Goal: Information Seeking & Learning: Learn about a topic

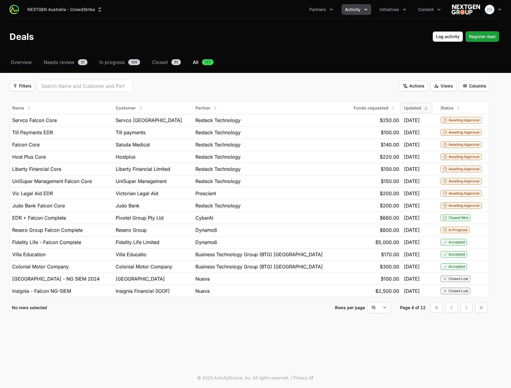
click at [285, 64] on nav "Overview Needs review 21 In progress 124 Closed 51 All 177" at bounding box center [256, 62] width 492 height 7
click at [344, 232] on div "$800.00" at bounding box center [372, 229] width 56 height 7
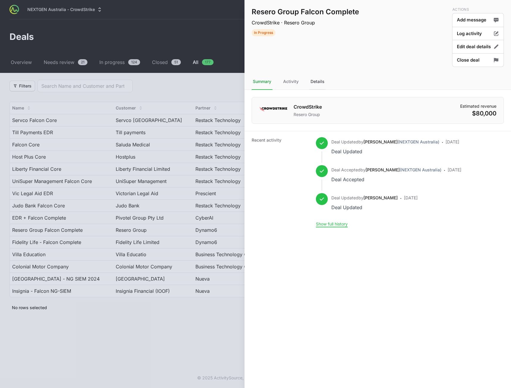
click at [310, 77] on div "Details" at bounding box center [318, 82] width 16 height 16
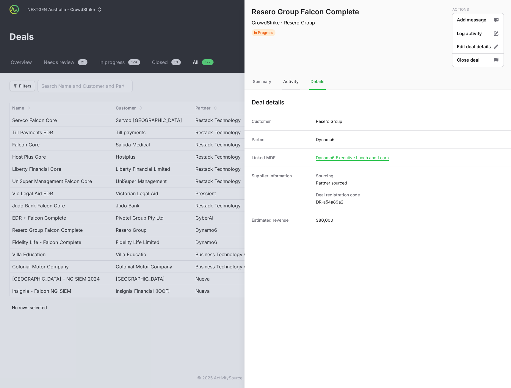
click at [288, 82] on div "Activity" at bounding box center [291, 82] width 18 height 16
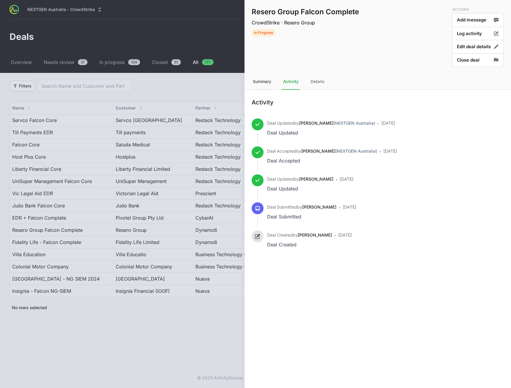
click at [267, 82] on div "Summary" at bounding box center [262, 82] width 21 height 16
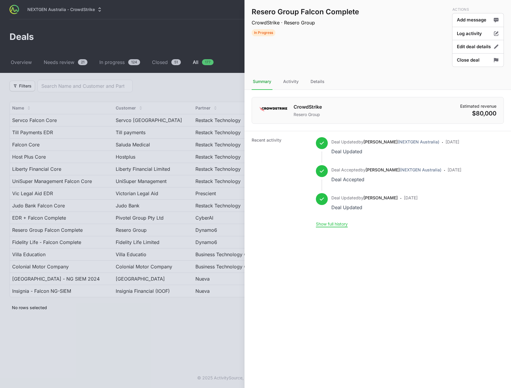
click at [162, 333] on div at bounding box center [255, 194] width 511 height 388
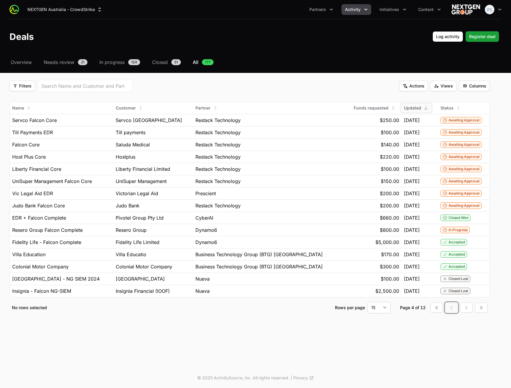
click at [453, 307] on icon "button" at bounding box center [451, 307] width 5 height 5
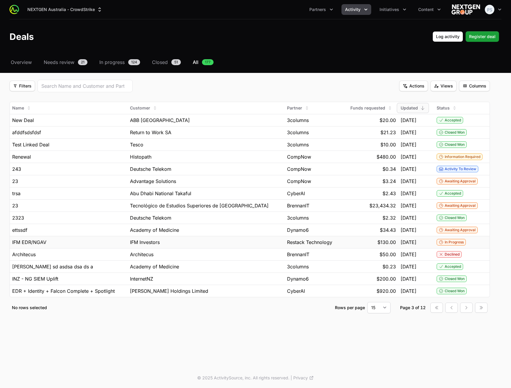
click at [250, 241] on div "IFM Investors" at bounding box center [206, 242] width 152 height 7
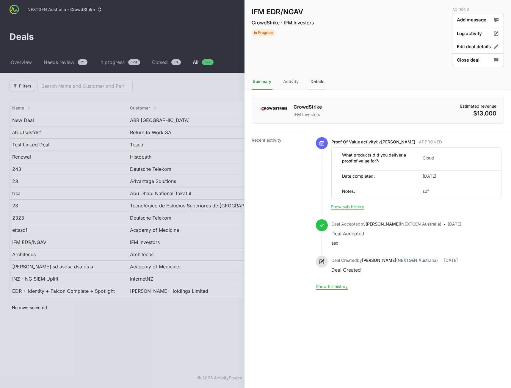
click at [315, 82] on div "Details" at bounding box center [318, 82] width 16 height 16
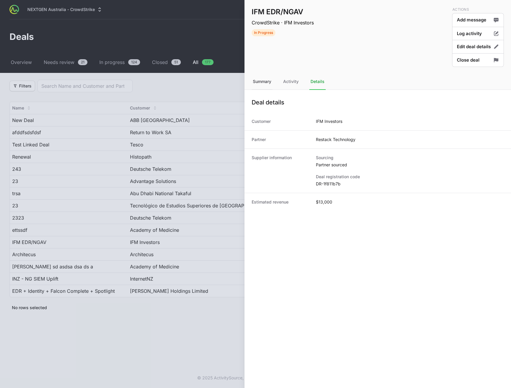
click at [265, 84] on div "Summary" at bounding box center [262, 82] width 21 height 16
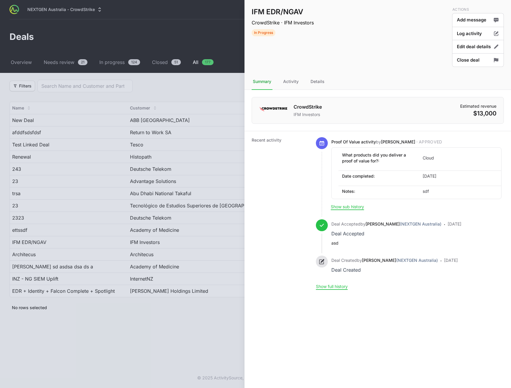
click at [195, 347] on div at bounding box center [255, 194] width 511 height 388
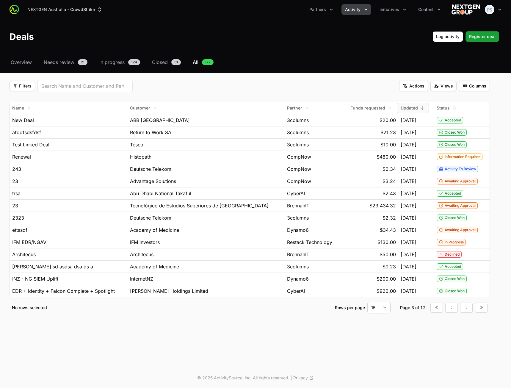
click at [170, 342] on div "NEXTGEN Australia - CrowdStrike Partners Activity Initiatives Content Open user…" at bounding box center [255, 184] width 511 height 368
